Goal: Task Accomplishment & Management: Manage account settings

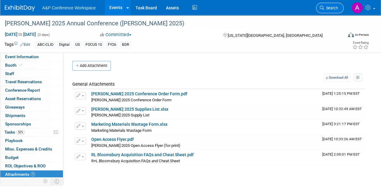
click at [324, 9] on icon at bounding box center [322, 8] width 4 height 4
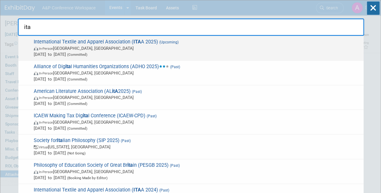
type input "ita"
click at [240, 51] on span "Nov 19, 2025 to Nov 22, 2025 (Committed)" at bounding box center [197, 54] width 327 height 6
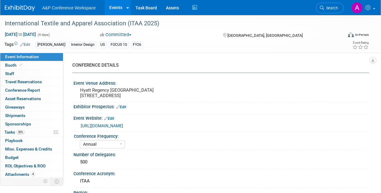
select select "Annual"
select select "Level 1"
select select "In-Person Booth"
select select "Fashion"
select select "[PERSON_NAME] Books"
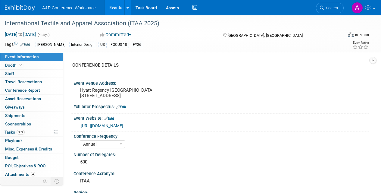
select select "[PERSON_NAME]"
select select "Brand/Subject Presence​"
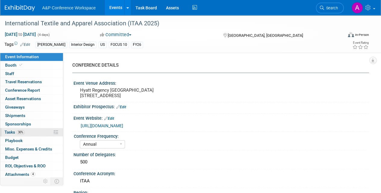
click at [13, 133] on span "Tasks 30%" at bounding box center [15, 132] width 20 height 5
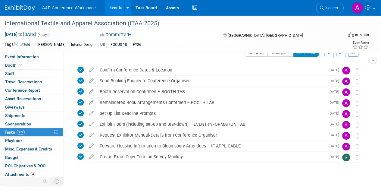
scroll to position [18, 0]
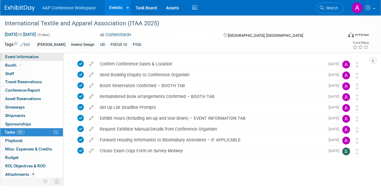
click at [33, 55] on span "Event Information" at bounding box center [22, 56] width 34 height 5
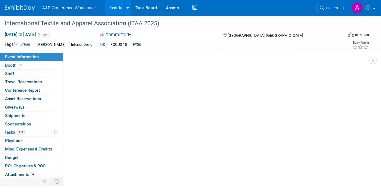
scroll to position [0, 0]
select select "Annual"
select select "Level 1"
select select "In-Person Booth"
select select "Fashion"
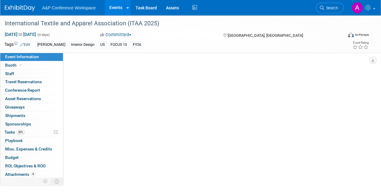
select select "[PERSON_NAME] Books"
select select "[PERSON_NAME]"
select select "Brand/Subject Presence​"
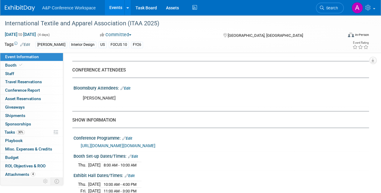
scroll to position [402, 0]
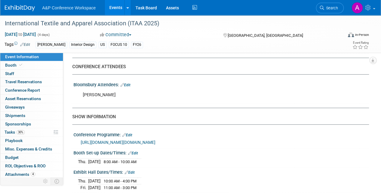
click at [129, 87] on link "Edit" at bounding box center [126, 85] width 10 height 4
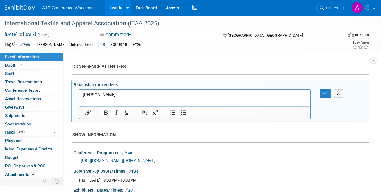
scroll to position [0, 0]
click at [120, 95] on p "[PERSON_NAME]" at bounding box center [195, 95] width 224 height 6
click at [327, 95] on icon "button" at bounding box center [325, 93] width 5 height 4
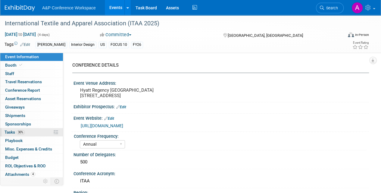
click at [10, 131] on span "Tasks 30%" at bounding box center [15, 132] width 20 height 5
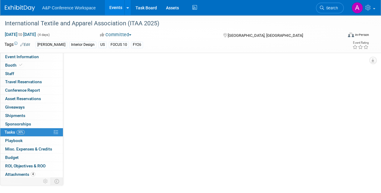
click at [10, 131] on span "Tasks 30%" at bounding box center [15, 132] width 20 height 5
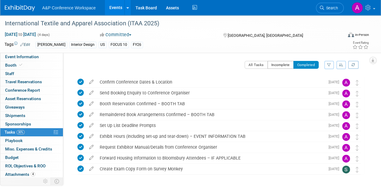
click at [275, 66] on button "Incomplete" at bounding box center [281, 65] width 26 height 8
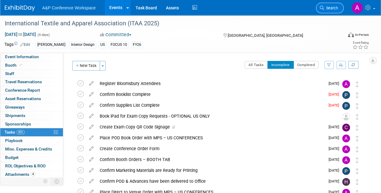
click at [329, 11] on link "Search" at bounding box center [330, 8] width 28 height 11
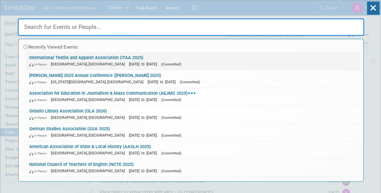
click at [254, 56] on link "International Textile and Apparel Association (ITAA 2025) In-Person St. Louis, …" at bounding box center [193, 60] width 334 height 17
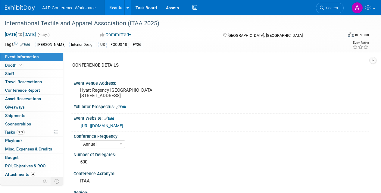
select select "Annual"
select select "Level 1"
select select "In-Person Booth"
select select "Fashion"
select select "[PERSON_NAME] Books"
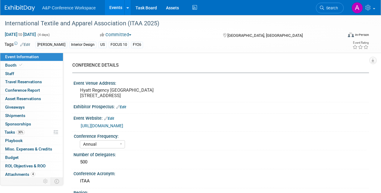
select select "[PERSON_NAME]"
select select "Brand/Subject Presence​"
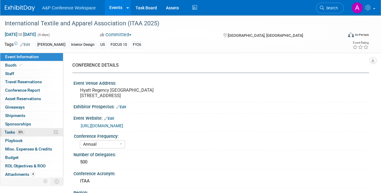
click at [10, 130] on span "Tasks 30%" at bounding box center [15, 132] width 20 height 5
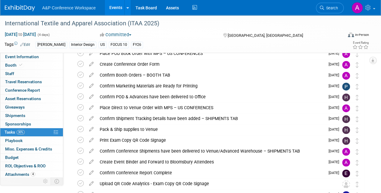
scroll to position [96, 0]
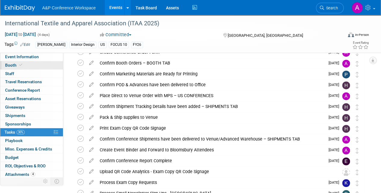
click at [14, 63] on span "Booth" at bounding box center [14, 65] width 18 height 5
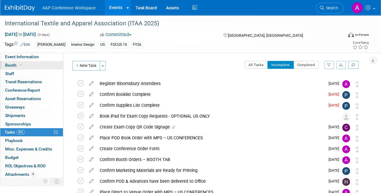
select select "FBAP"
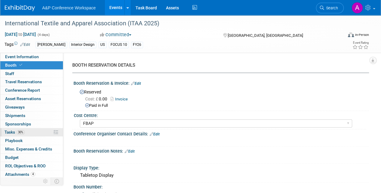
click at [10, 132] on span "Tasks 30%" at bounding box center [15, 132] width 20 height 5
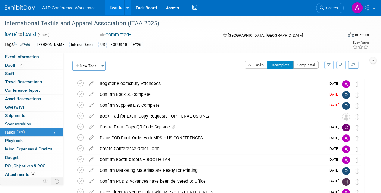
click at [305, 64] on button "Completed" at bounding box center [307, 65] width 26 height 8
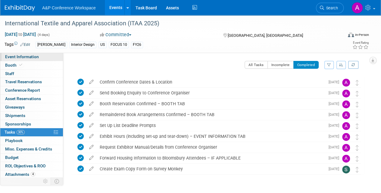
click at [23, 58] on span "Event Information" at bounding box center [22, 56] width 34 height 5
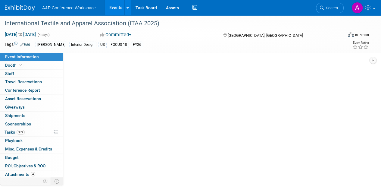
select select "Annual"
select select "Level 1"
select select "In-Person Booth"
select select "Fashion"
select select "[PERSON_NAME] Books"
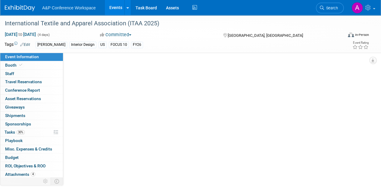
select select "[PERSON_NAME]"
select select "Brand/Subject Presence​"
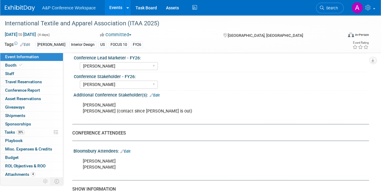
scroll to position [350, 0]
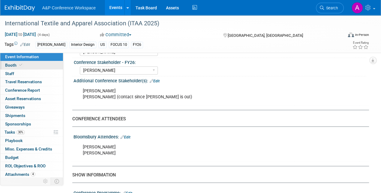
click at [15, 64] on span "Booth" at bounding box center [14, 65] width 18 height 5
select select "FBAP"
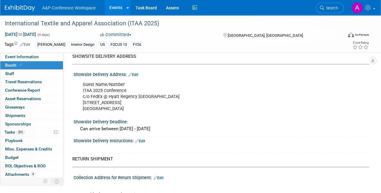
scroll to position [410, 0]
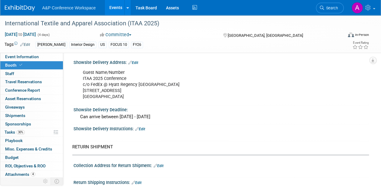
click at [134, 34] on button "Committed" at bounding box center [116, 35] width 36 height 6
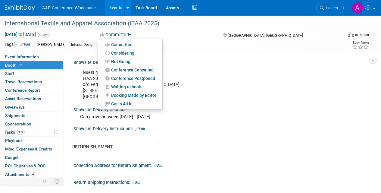
click at [252, 67] on div "Guest Name/Number ITAA 2025 Conference c/o FedEx @ Hyatt Regency St Louis 315 C…" at bounding box center [195, 85] width 232 height 36
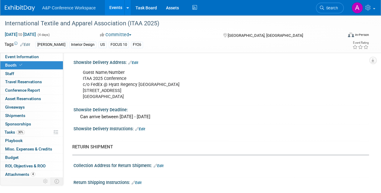
click at [252, 67] on div "Guest Name/Number ITAA 2025 Conference c/o FedEx @ Hyatt Regency St Louis 315 C…" at bounding box center [195, 85] width 232 height 36
click at [35, 59] on span "Event Information" at bounding box center [22, 56] width 34 height 5
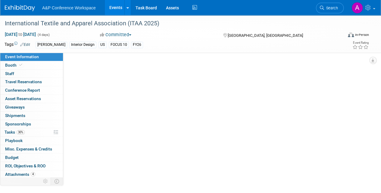
scroll to position [0, 0]
select select "Annual"
select select "Level 1"
select select "In-Person Booth"
select select "Fashion"
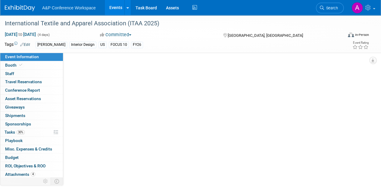
select select "[PERSON_NAME] Books"
select select "[PERSON_NAME]"
select select "Brand/Subject Presence​"
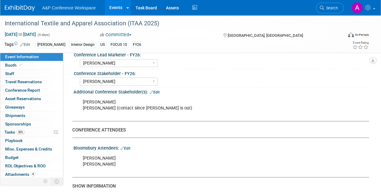
scroll to position [344, 0]
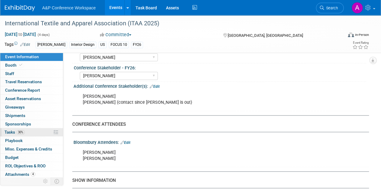
click at [10, 133] on span "Tasks 30%" at bounding box center [15, 132] width 20 height 5
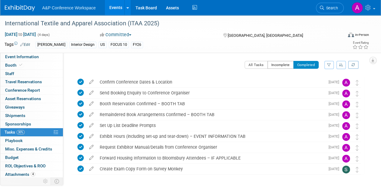
click at [288, 67] on button "Incomplete" at bounding box center [281, 65] width 26 height 8
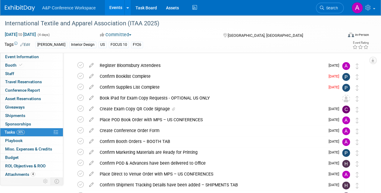
scroll to position [24, 0]
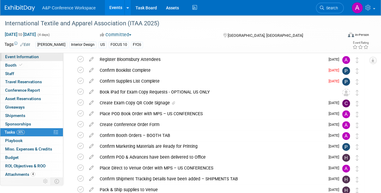
click at [30, 56] on span "Event Information" at bounding box center [22, 56] width 34 height 5
select select "Annual"
select select "Level 1"
select select "In-Person Booth"
select select "Fashion"
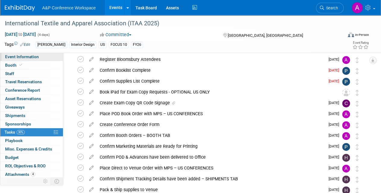
select select "[PERSON_NAME] Books"
select select "[PERSON_NAME]"
select select "Brand/Subject Presence​"
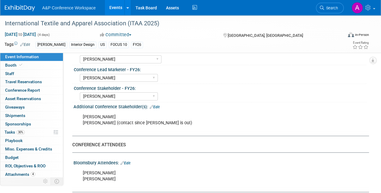
scroll to position [325, 0]
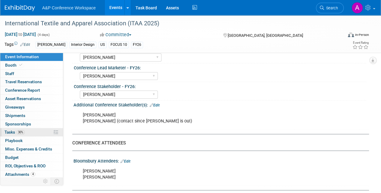
click at [9, 131] on span "Tasks 30%" at bounding box center [15, 132] width 20 height 5
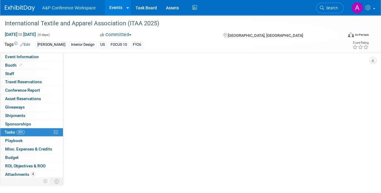
scroll to position [0, 0]
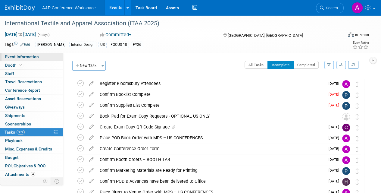
click at [31, 58] on span "Event Information" at bounding box center [22, 56] width 34 height 5
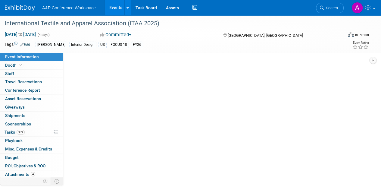
select select "Annual"
select select "Level 1"
select select "In-Person Booth"
select select "Fashion"
select select "[PERSON_NAME] Books"
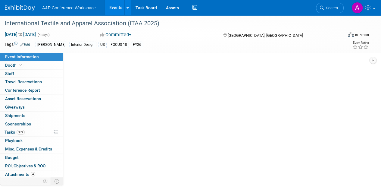
select select "[PERSON_NAME]"
select select "Brand/Subject Presence​"
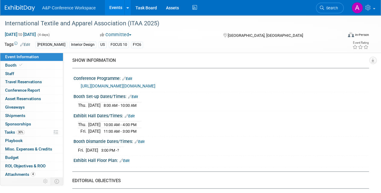
scroll to position [470, 0]
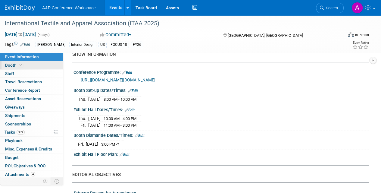
click at [10, 67] on span "Booth" at bounding box center [14, 65] width 18 height 5
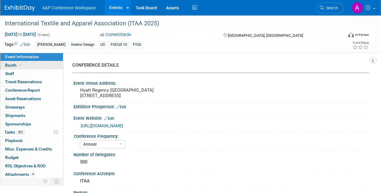
select select "FBAP"
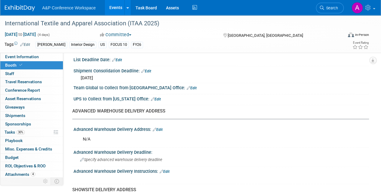
scroll to position [265, 0]
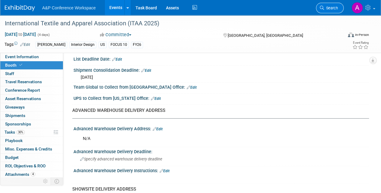
click at [335, 11] on link "Search" at bounding box center [330, 8] width 28 height 11
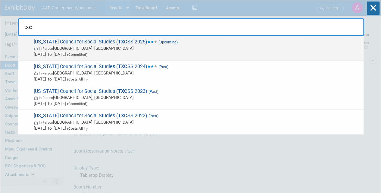
type input "txc"
click at [180, 53] on span "Oct 29, 2025 to Nov 2, 2025 (Committed)" at bounding box center [197, 54] width 327 height 6
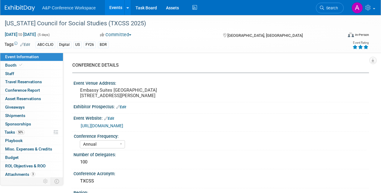
select select "Annual"
select select "Level 2"
select select "In-Person Booth"
select select "Schools"
select select "Bloomsbury Digital Resources"
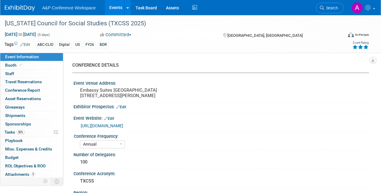
select select "[PERSON_NAME]"
select select "BDR Product Awareness and Trial Generation​"
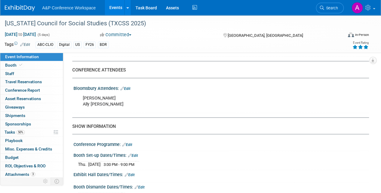
scroll to position [374, 0]
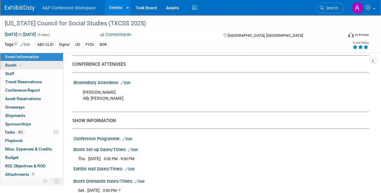
click at [15, 67] on span "Booth" at bounding box center [14, 65] width 18 height 5
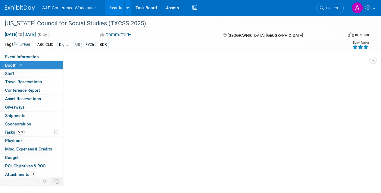
scroll to position [0, 0]
select select "CLDC - Digital/BDR"
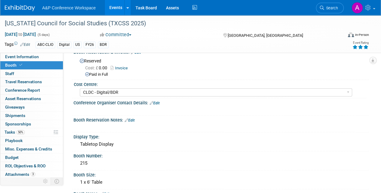
scroll to position [32, 0]
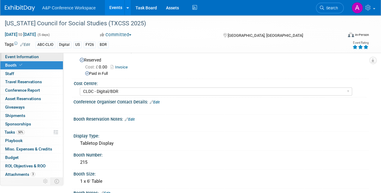
click at [31, 57] on span "Event Information" at bounding box center [22, 56] width 34 height 5
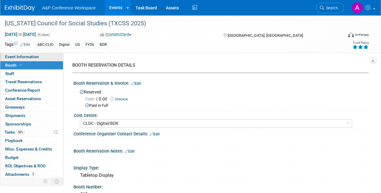
select select "Annual"
select select "Level 2"
select select "In-Person Booth"
select select "Schools"
select select "Bloomsbury Digital Resources"
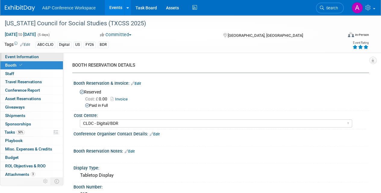
select select "[PERSON_NAME]"
select select "BDR Product Awareness and Trial Generation​"
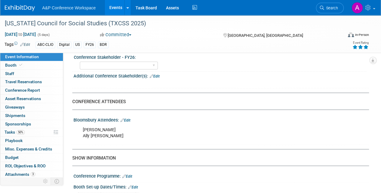
scroll to position [344, 0]
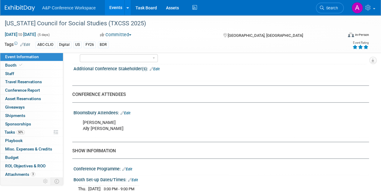
click at [129, 115] on link "Edit" at bounding box center [126, 113] width 10 height 4
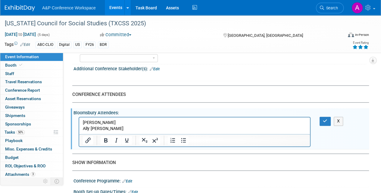
scroll to position [0, 0]
drag, startPoint x: 107, startPoint y: 128, endPoint x: 77, endPoint y: 130, distance: 30.2
click at [79, 130] on html "[PERSON_NAME] Ally [PERSON_NAME]" at bounding box center [194, 124] width 231 height 14
copy p "Ally [PERSON_NAME]"
drag, startPoint x: 108, startPoint y: 121, endPoint x: 80, endPoint y: 118, distance: 28.5
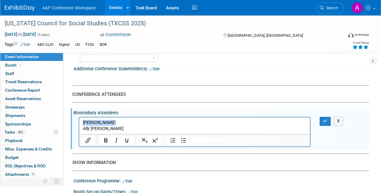
click at [80, 118] on html "[PERSON_NAME] Ally [PERSON_NAME]" at bounding box center [194, 124] width 231 height 14
copy p "[PERSON_NAME]"
click at [327, 125] on button "button" at bounding box center [325, 121] width 11 height 9
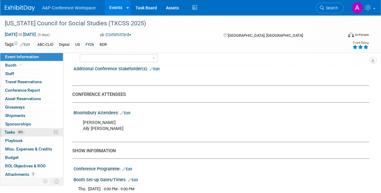
click at [11, 131] on span "Tasks 50%" at bounding box center [15, 132] width 20 height 5
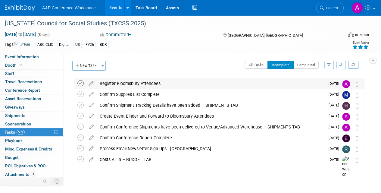
click at [82, 83] on icon at bounding box center [80, 83] width 6 height 6
